Goal: Task Accomplishment & Management: Manage account settings

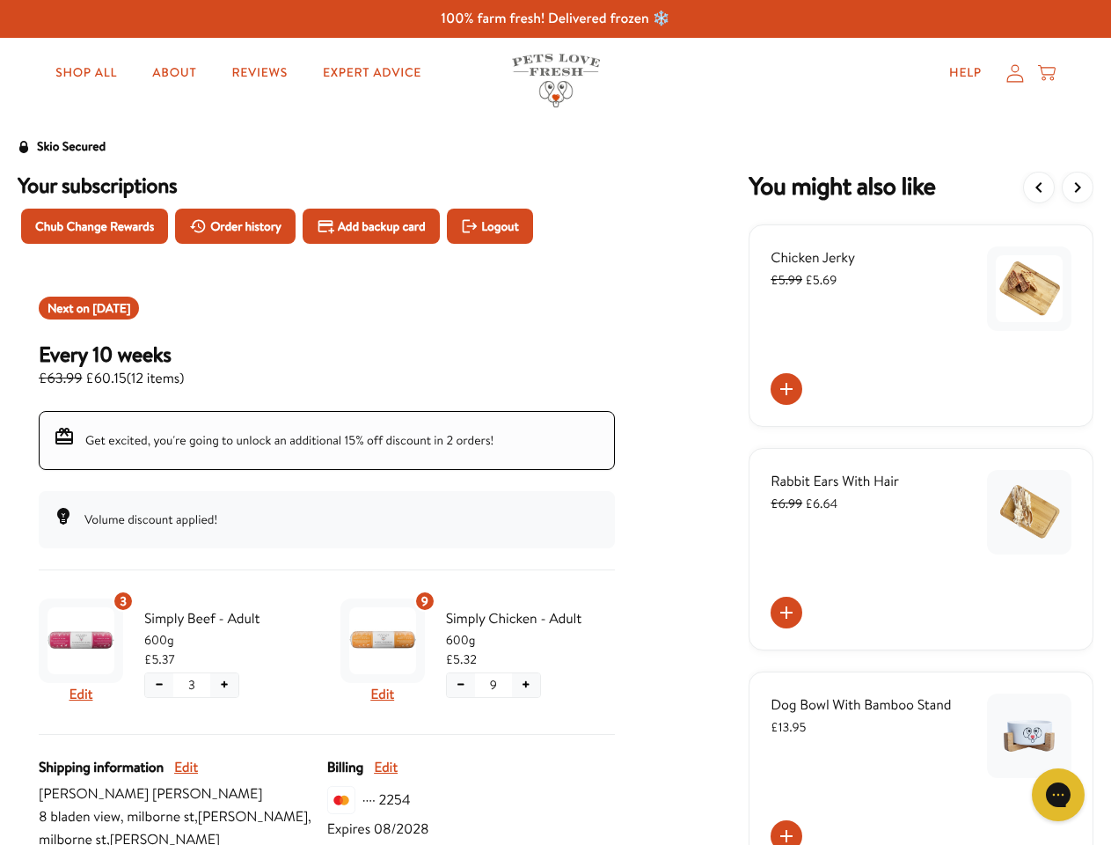
click at [555, 476] on div "Next on [DATE] Every 10 weeks £63.99 £60.15 ( 12 items ) Get excited, you're go…" at bounding box center [327, 423] width 576 height 252
click at [94, 226] on span "Chub Change Rewards" at bounding box center [94, 225] width 119 height 19
click at [235, 226] on span "Order history" at bounding box center [245, 225] width 71 height 19
click at [371, 226] on span "Add backup card" at bounding box center [382, 225] width 88 height 19
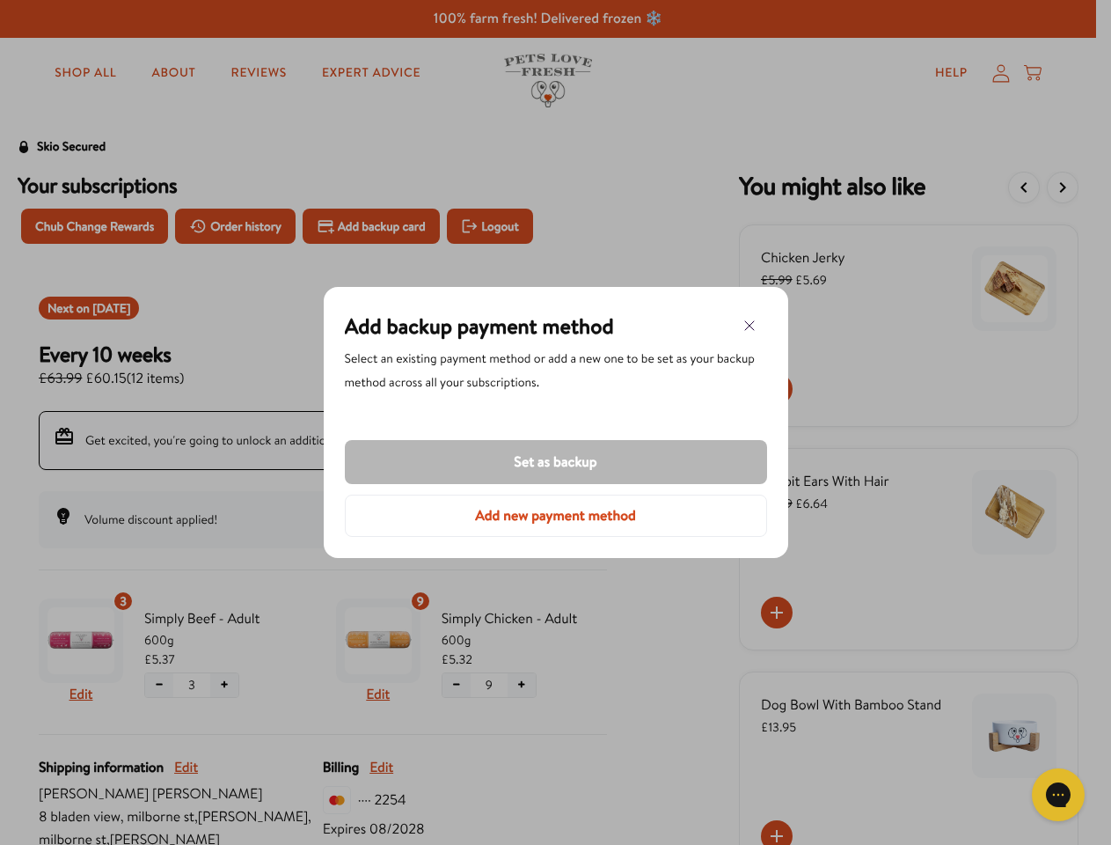
click at [490, 226] on div at bounding box center [555, 422] width 1111 height 845
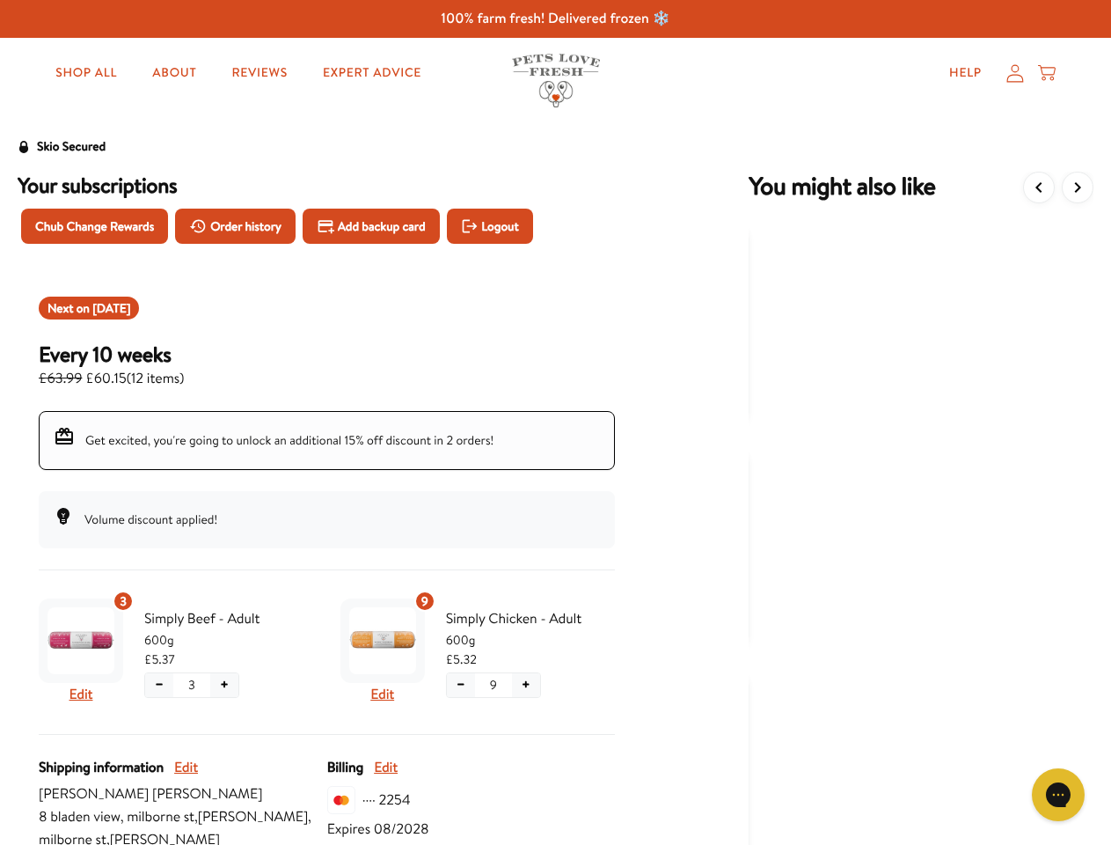
click at [326, 441] on span "Get excited, you're going to unlock an additional 15% off discount in 2 orders!" at bounding box center [289, 440] width 408 height 18
click at [326, 519] on div "Volume discount applied!" at bounding box center [327, 519] width 576 height 57
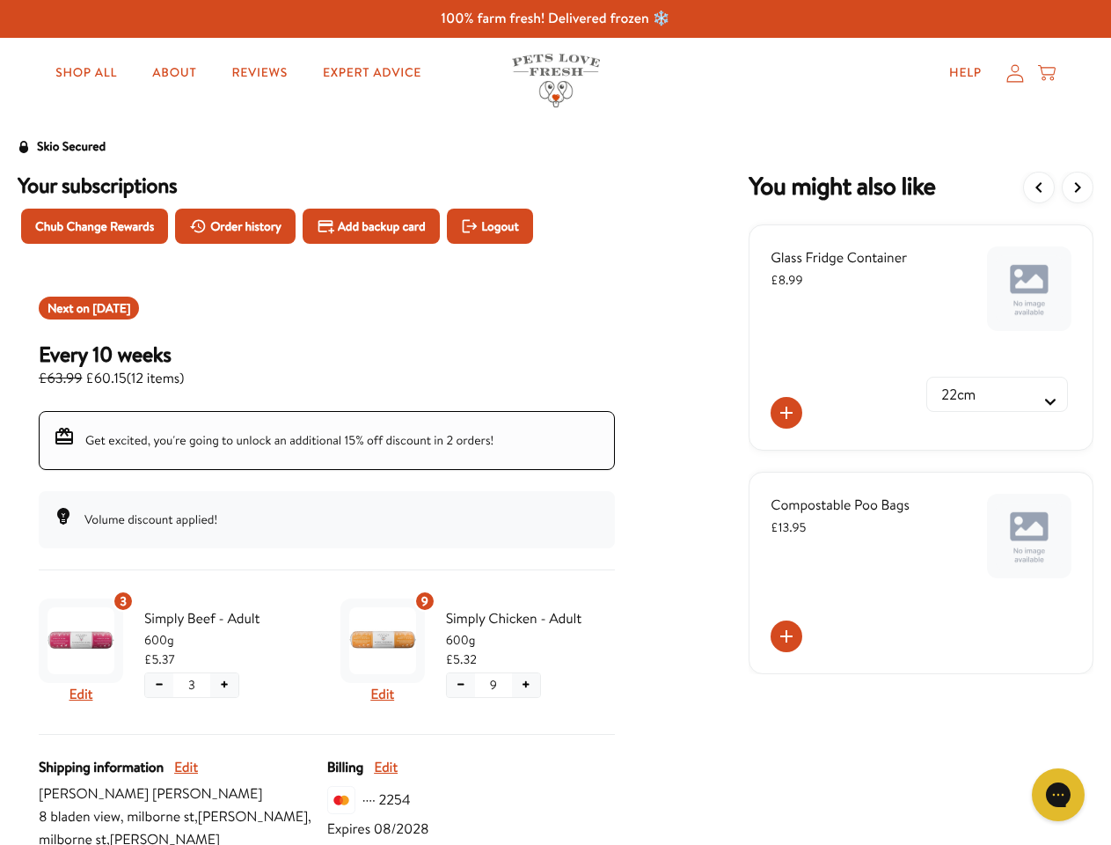
click at [82, 640] on img "Subscription product: Simply Beef - Adult" at bounding box center [81, 640] width 67 height 67
